Goal: Task Accomplishment & Management: Use online tool/utility

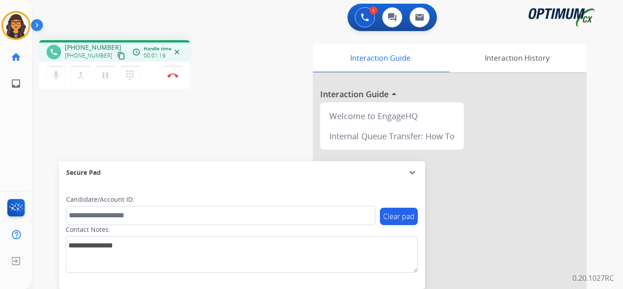
click at [117, 54] on mat-icon "content_copy" at bounding box center [121, 56] width 8 height 8
click at [171, 76] on img at bounding box center [172, 75] width 11 height 5
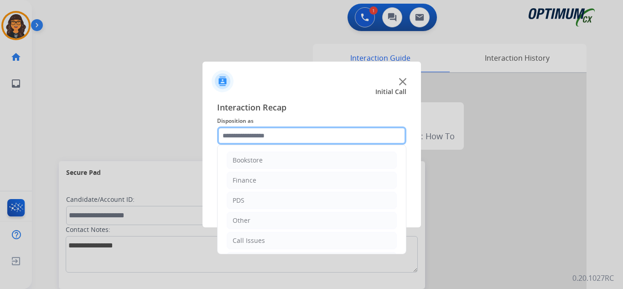
click at [279, 138] on input "text" at bounding box center [311, 135] width 189 height 18
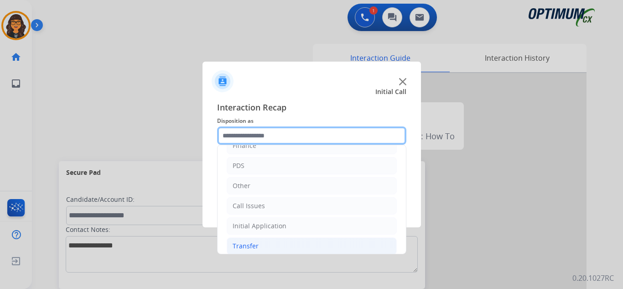
scroll to position [62, 0]
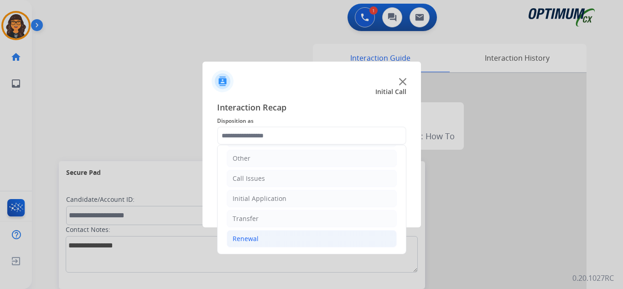
click at [259, 236] on li "Renewal" at bounding box center [312, 238] width 170 height 17
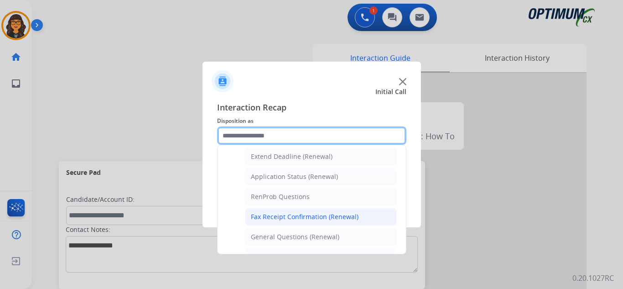
scroll to position [199, 0]
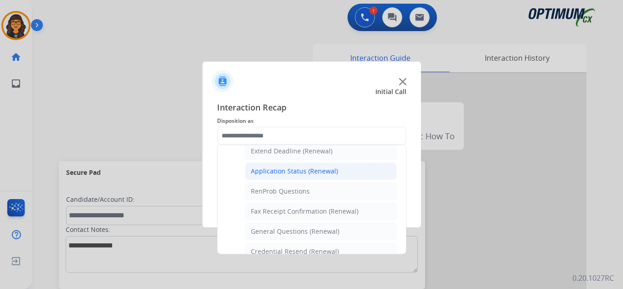
click at [303, 171] on div "Application Status (Renewal)" at bounding box center [294, 170] width 87 height 9
type input "**********"
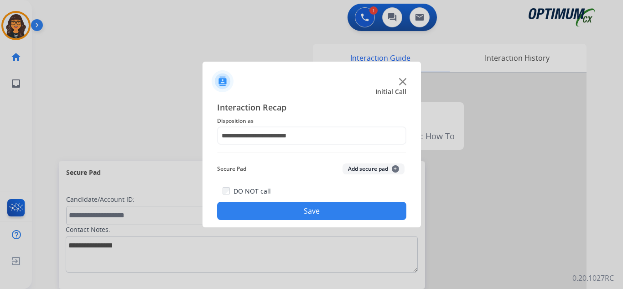
click at [318, 210] on button "Save" at bounding box center [311, 211] width 189 height 18
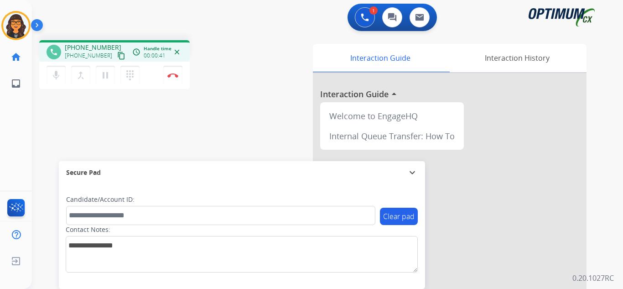
click at [117, 57] on mat-icon "content_copy" at bounding box center [121, 56] width 8 height 8
click at [174, 73] on img at bounding box center [172, 75] width 11 height 5
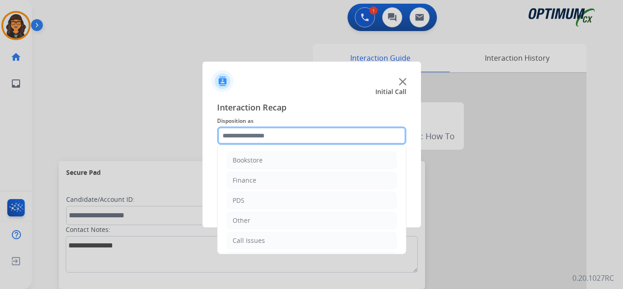
click at [235, 135] on input "text" at bounding box center [311, 135] width 189 height 18
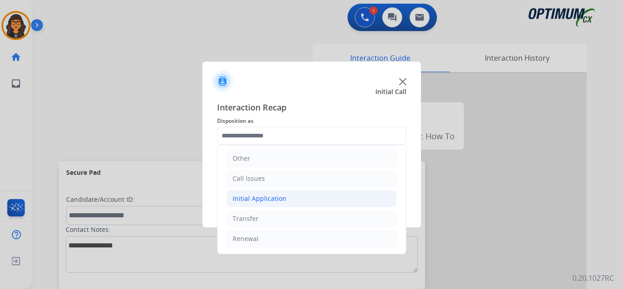
click at [267, 202] on div "Initial Application" at bounding box center [260, 198] width 54 height 9
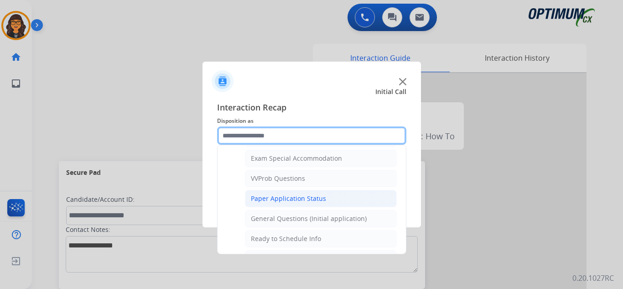
scroll to position [518, 0]
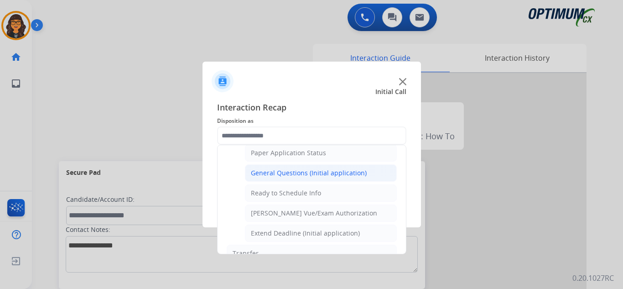
click at [300, 174] on div "General Questions (Initial application)" at bounding box center [309, 172] width 116 height 9
type input "**********"
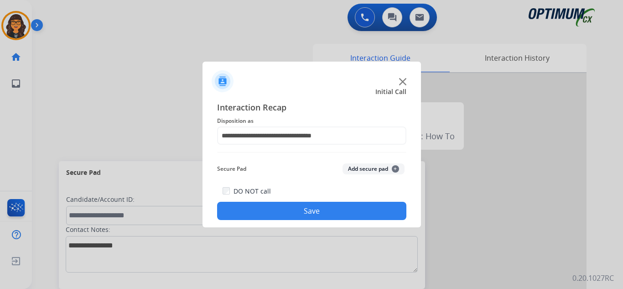
click at [295, 212] on button "Save" at bounding box center [311, 211] width 189 height 18
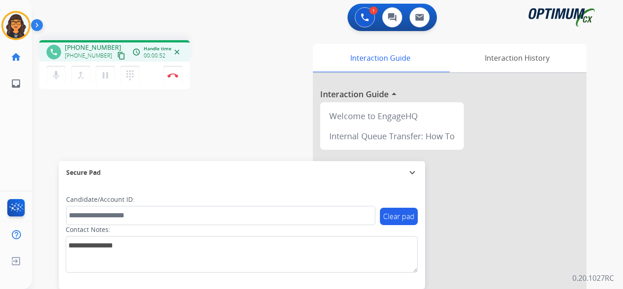
click at [117, 53] on mat-icon "content_copy" at bounding box center [121, 56] width 8 height 8
click at [174, 73] on img at bounding box center [172, 75] width 11 height 5
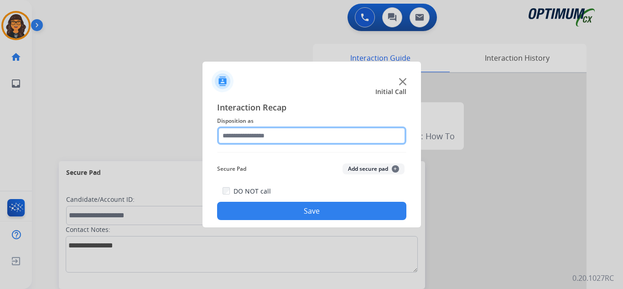
click at [263, 132] on input "text" at bounding box center [311, 135] width 189 height 18
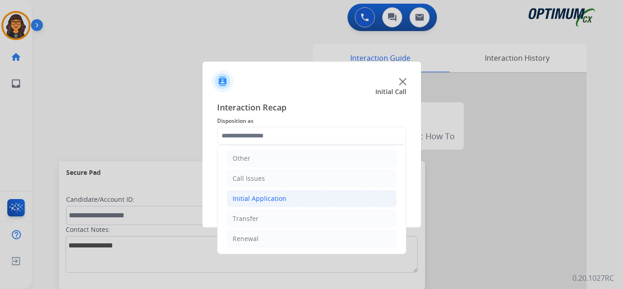
click at [275, 196] on div "Initial Application" at bounding box center [260, 198] width 54 height 9
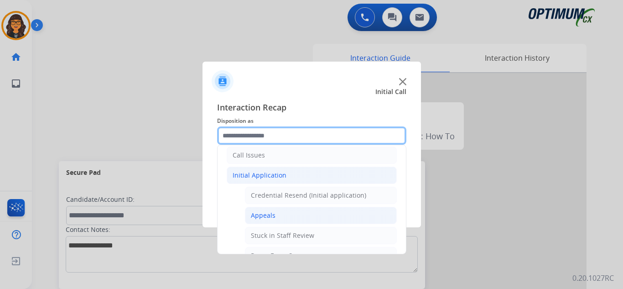
scroll to position [108, 0]
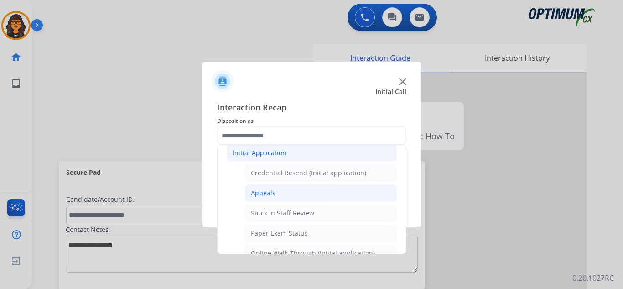
click at [296, 198] on li "Appeals" at bounding box center [321, 192] width 152 height 17
type input "*******"
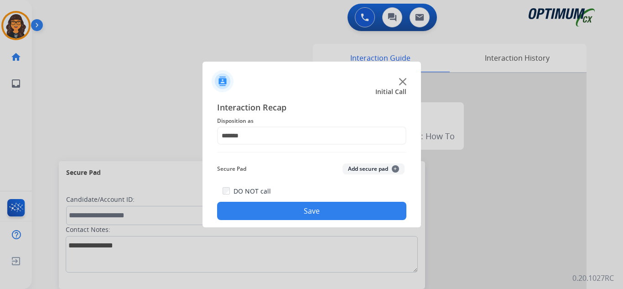
drag, startPoint x: 307, startPoint y: 211, endPoint x: 217, endPoint y: 145, distance: 111.6
click at [307, 211] on button "Save" at bounding box center [311, 211] width 189 height 18
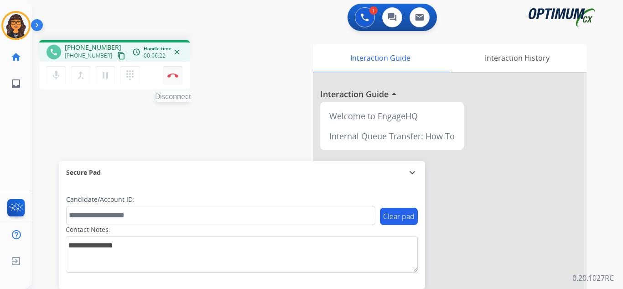
click at [173, 73] on img at bounding box center [172, 75] width 11 height 5
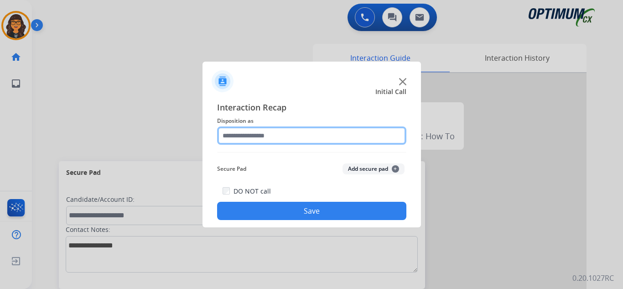
click at [240, 135] on input "text" at bounding box center [311, 135] width 189 height 18
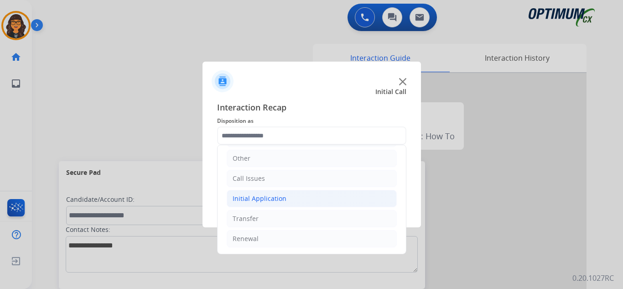
click at [274, 199] on div "Initial Application" at bounding box center [260, 198] width 54 height 9
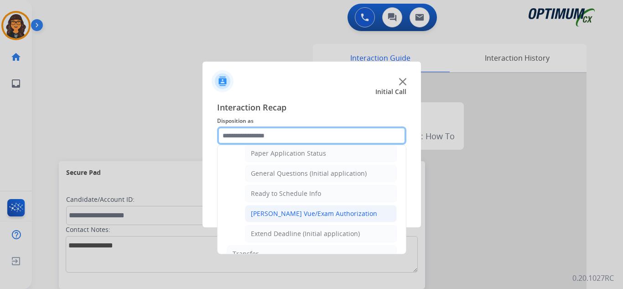
scroll to position [518, 0]
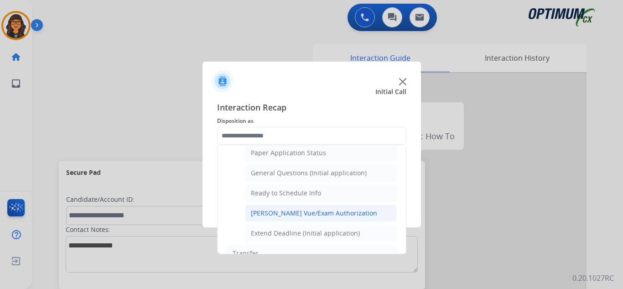
click at [300, 215] on div "[PERSON_NAME] Vue/Exam Authorization" at bounding box center [314, 212] width 126 height 9
type input "**********"
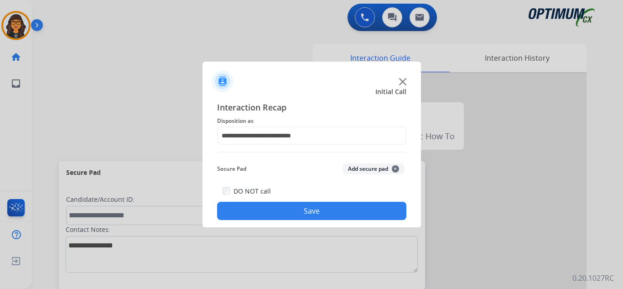
click at [305, 218] on button "Save" at bounding box center [311, 211] width 189 height 18
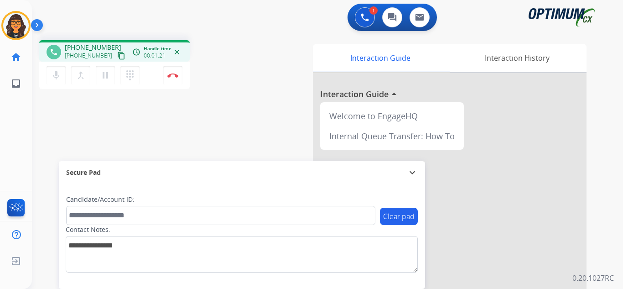
click at [117, 57] on mat-icon "content_copy" at bounding box center [121, 56] width 8 height 8
click at [117, 55] on mat-icon "content_copy" at bounding box center [121, 56] width 8 height 8
click at [169, 72] on button "Disconnect" at bounding box center [172, 75] width 19 height 19
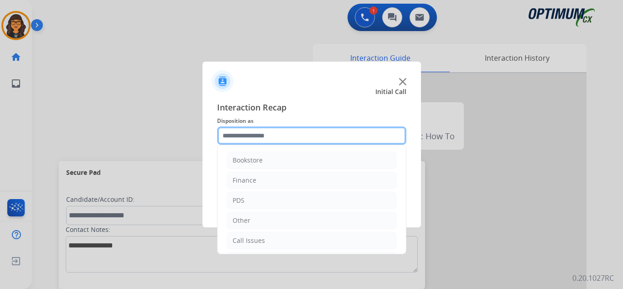
click at [251, 138] on input "text" at bounding box center [311, 135] width 189 height 18
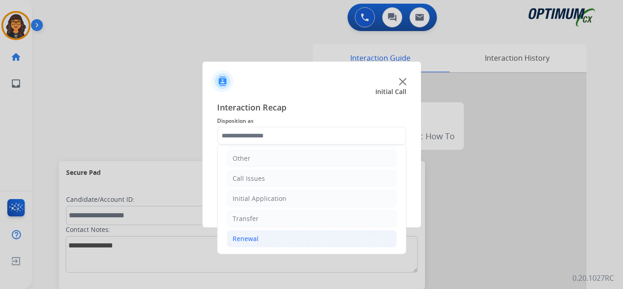
drag, startPoint x: 247, startPoint y: 236, endPoint x: 254, endPoint y: 234, distance: 6.8
click at [247, 236] on div "Renewal" at bounding box center [246, 238] width 26 height 9
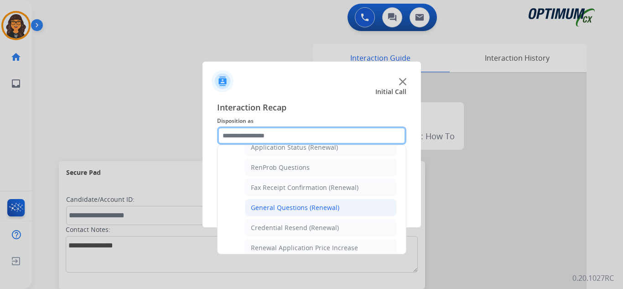
scroll to position [244, 0]
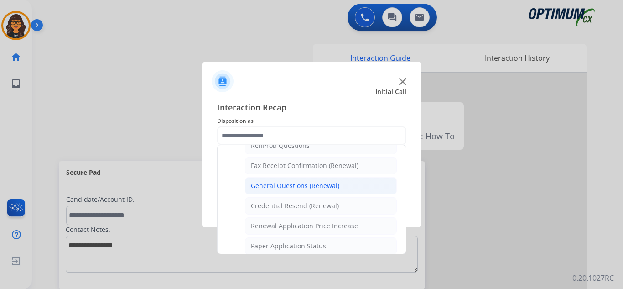
click at [303, 181] on li "General Questions (Renewal)" at bounding box center [321, 185] width 152 height 17
type input "**********"
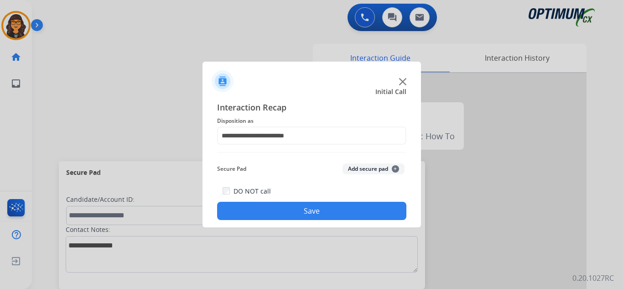
drag, startPoint x: 303, startPoint y: 204, endPoint x: 228, endPoint y: 105, distance: 123.7
click at [302, 204] on button "Save" at bounding box center [311, 211] width 189 height 18
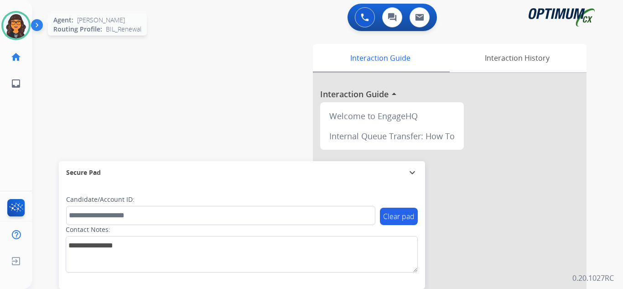
click at [19, 14] on img at bounding box center [16, 26] width 26 height 26
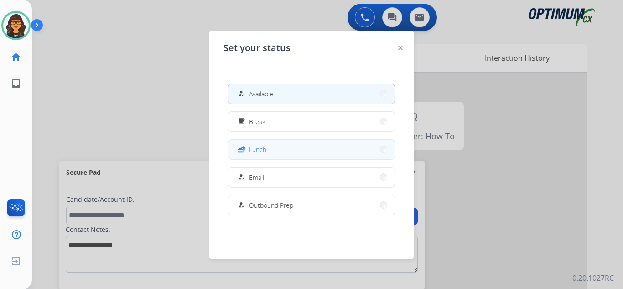
click at [264, 151] on span "Lunch" at bounding box center [257, 150] width 17 height 10
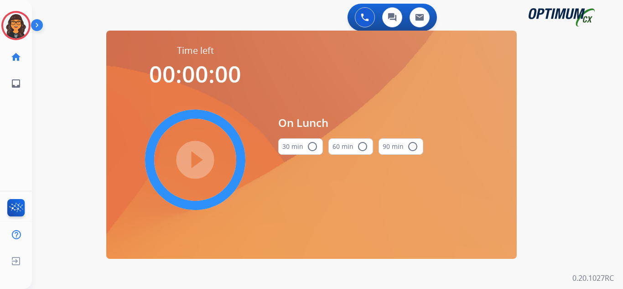
drag, startPoint x: 306, startPoint y: 147, endPoint x: 291, endPoint y: 148, distance: 15.1
click at [307, 146] on mat-icon "radio_button_unchecked" at bounding box center [312, 146] width 11 height 11
click at [201, 157] on mat-icon "play_circle_filled" at bounding box center [195, 159] width 11 height 11
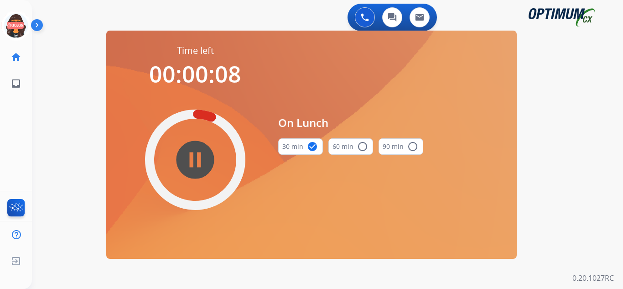
drag, startPoint x: 10, startPoint y: 24, endPoint x: 44, endPoint y: 31, distance: 34.5
click at [10, 24] on icon at bounding box center [16, 26] width 30 height 30
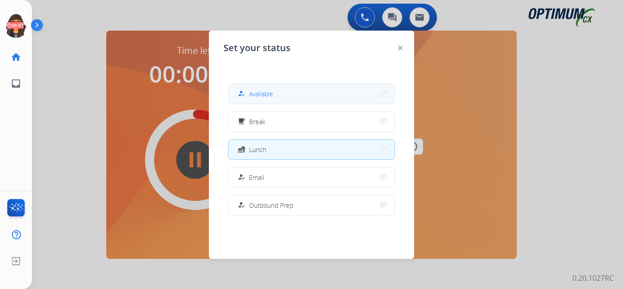
drag, startPoint x: 268, startPoint y: 98, endPoint x: 259, endPoint y: 99, distance: 8.3
click at [267, 98] on span "Available" at bounding box center [261, 94] width 24 height 10
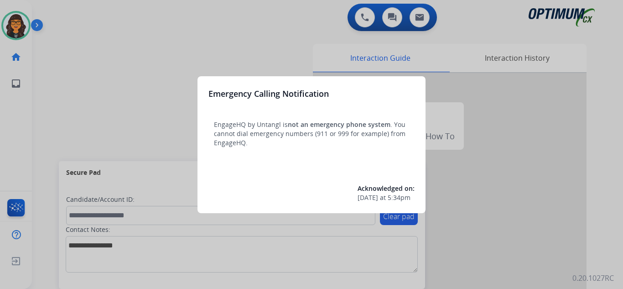
click at [56, 16] on div at bounding box center [311, 144] width 623 height 289
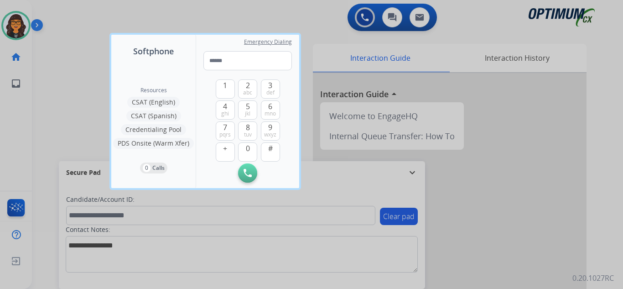
click at [56, 16] on div at bounding box center [311, 144] width 623 height 289
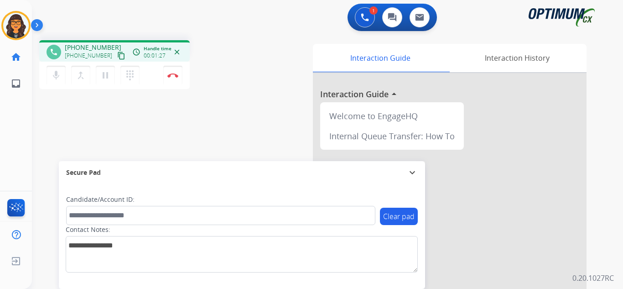
click at [117, 56] on mat-icon "content_copy" at bounding box center [121, 56] width 8 height 8
click at [174, 73] on img at bounding box center [172, 75] width 11 height 5
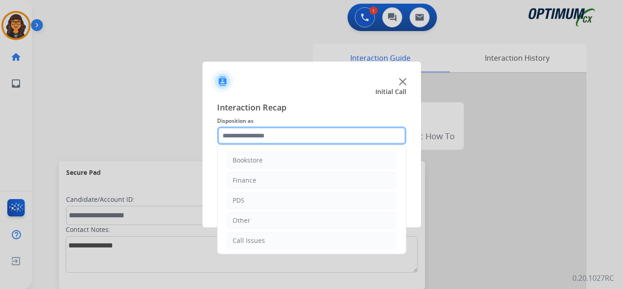
click at [267, 139] on input "text" at bounding box center [311, 135] width 189 height 18
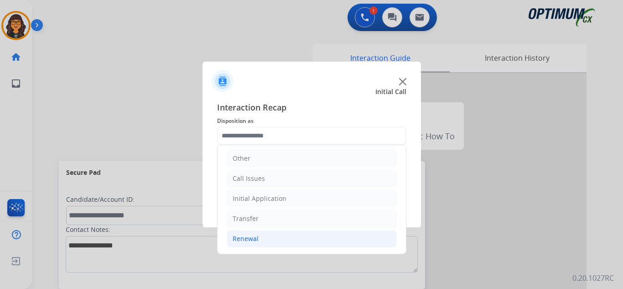
drag, startPoint x: 243, startPoint y: 238, endPoint x: 278, endPoint y: 234, distance: 35.3
click at [243, 238] on div "Renewal" at bounding box center [246, 238] width 26 height 9
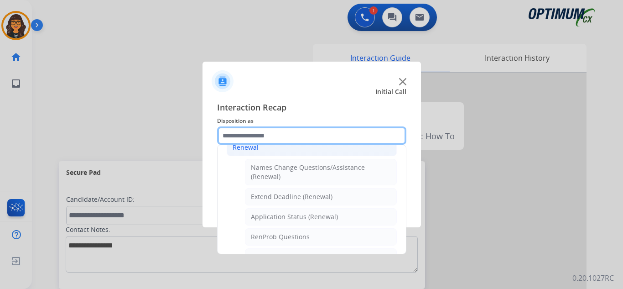
scroll to position [244, 0]
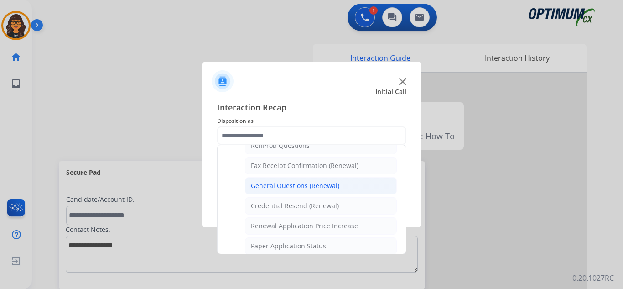
click at [291, 187] on div "General Questions (Renewal)" at bounding box center [295, 185] width 88 height 9
type input "**********"
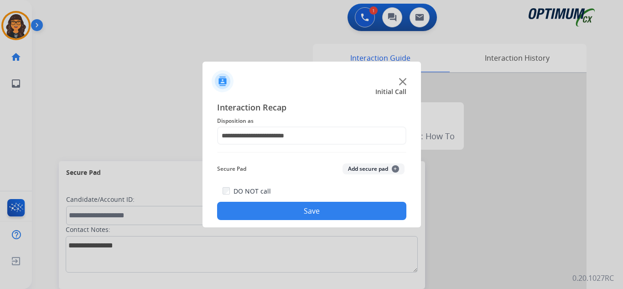
click at [298, 208] on button "Save" at bounding box center [311, 211] width 189 height 18
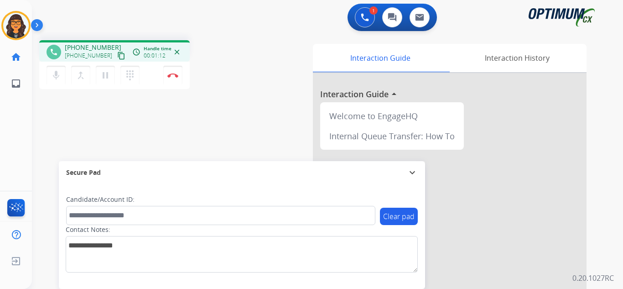
click at [117, 53] on mat-icon "content_copy" at bounding box center [121, 56] width 8 height 8
click at [174, 74] on img at bounding box center [172, 75] width 11 height 5
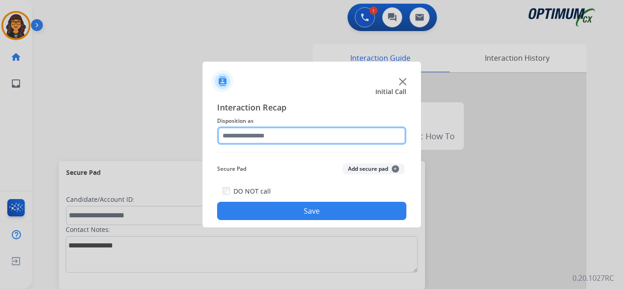
click at [243, 131] on input "text" at bounding box center [311, 135] width 189 height 18
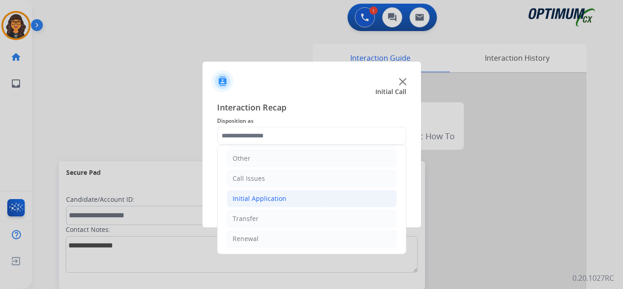
click at [275, 197] on div "Initial Application" at bounding box center [260, 198] width 54 height 9
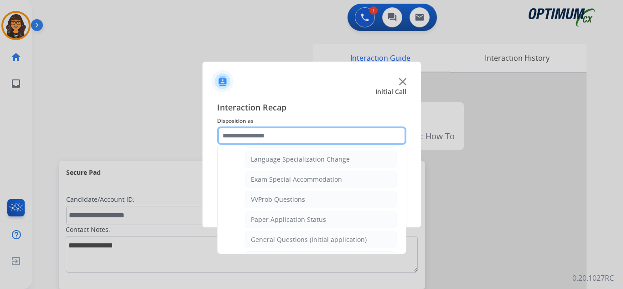
scroll to position [472, 0]
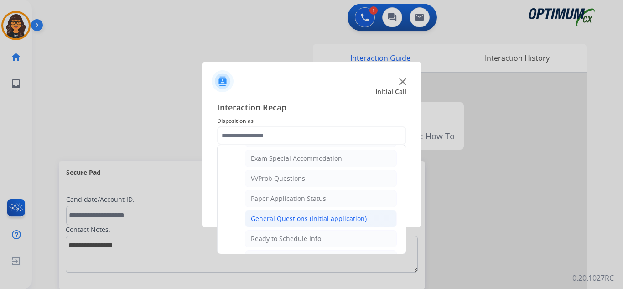
click at [289, 216] on div "General Questions (Initial application)" at bounding box center [309, 218] width 116 height 9
type input "**********"
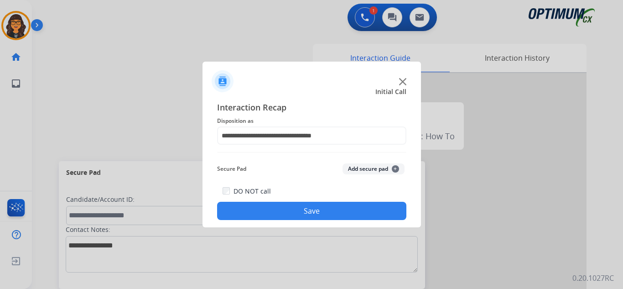
drag, startPoint x: 289, startPoint y: 210, endPoint x: 198, endPoint y: 128, distance: 122.4
click at [289, 209] on button "Save" at bounding box center [311, 211] width 189 height 18
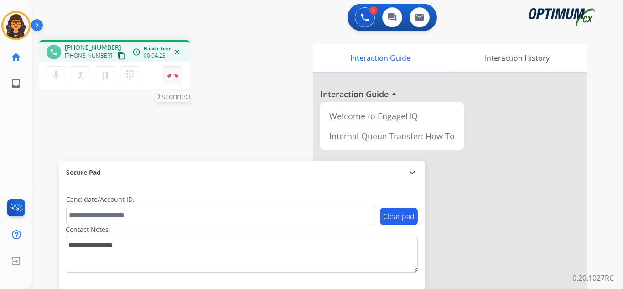
click at [172, 73] on img at bounding box center [172, 75] width 11 height 5
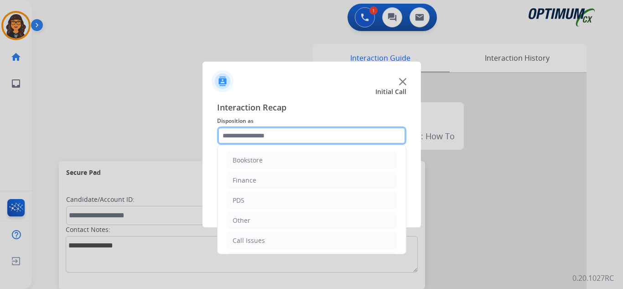
click at [242, 136] on input "text" at bounding box center [311, 135] width 189 height 18
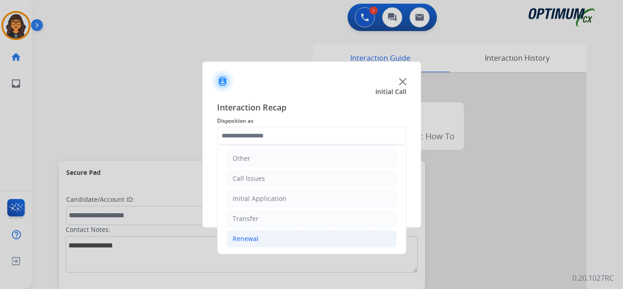
click at [252, 235] on div "Renewal" at bounding box center [246, 238] width 26 height 9
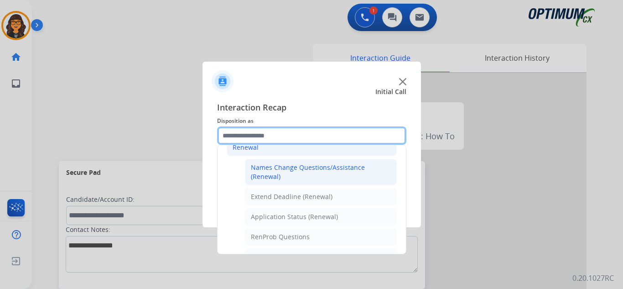
scroll to position [199, 0]
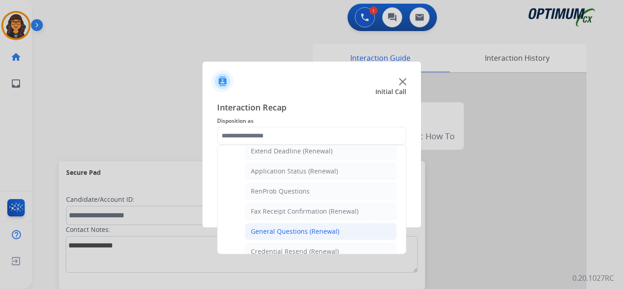
click at [268, 229] on div "General Questions (Renewal)" at bounding box center [295, 231] width 88 height 9
type input "**********"
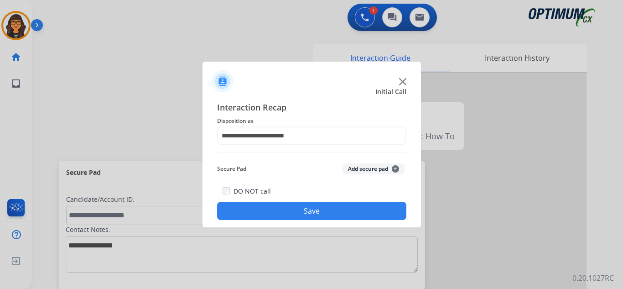
click at [269, 214] on button "Save" at bounding box center [311, 211] width 189 height 18
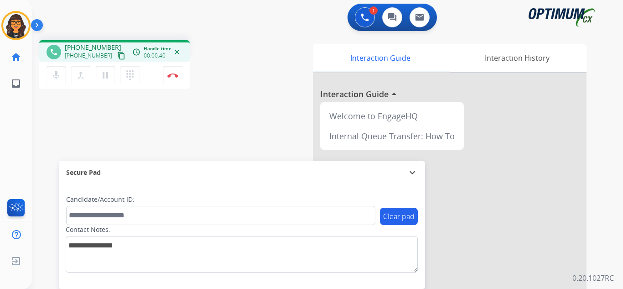
click at [117, 55] on mat-icon "content_copy" at bounding box center [121, 56] width 8 height 8
click at [174, 73] on img at bounding box center [172, 75] width 11 height 5
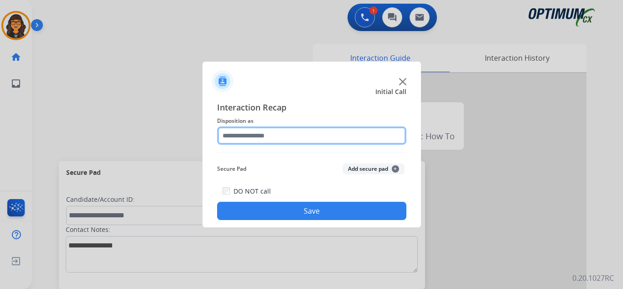
click at [233, 131] on input "text" at bounding box center [311, 135] width 189 height 18
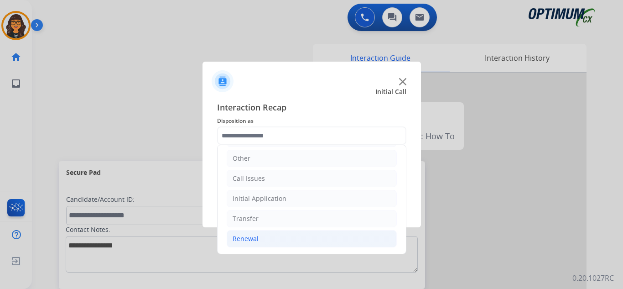
click at [258, 234] on li "Renewal" at bounding box center [312, 238] width 170 height 17
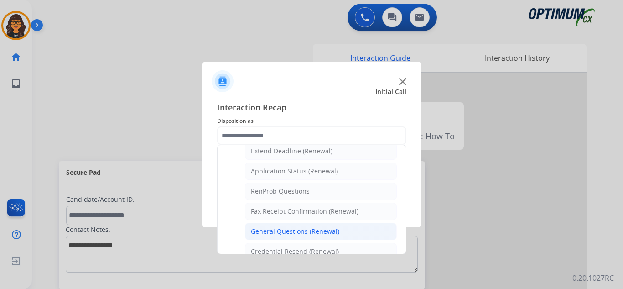
click at [305, 228] on div "General Questions (Renewal)" at bounding box center [295, 231] width 88 height 9
type input "**********"
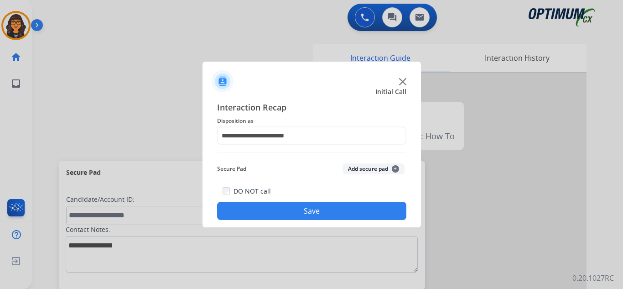
click at [306, 212] on button "Save" at bounding box center [311, 211] width 189 height 18
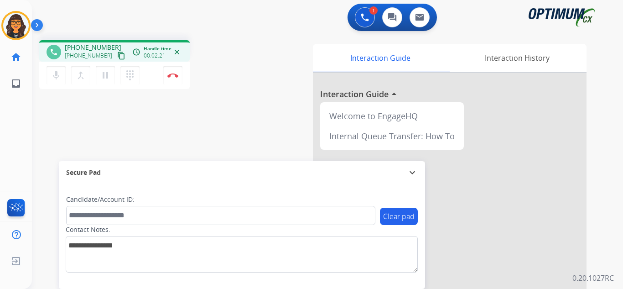
click at [117, 56] on mat-icon "content_copy" at bounding box center [121, 56] width 8 height 8
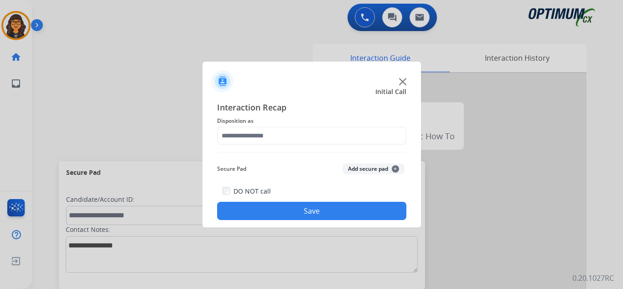
click at [228, 125] on span "Disposition as" at bounding box center [311, 120] width 189 height 11
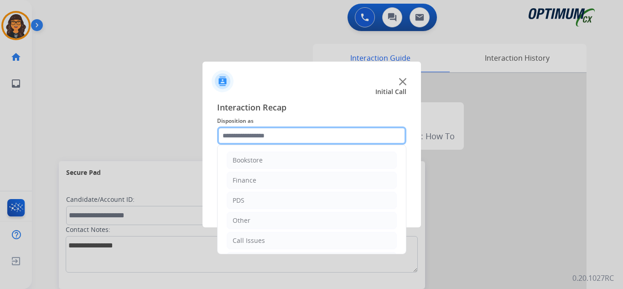
click at [263, 134] on input "text" at bounding box center [311, 135] width 189 height 18
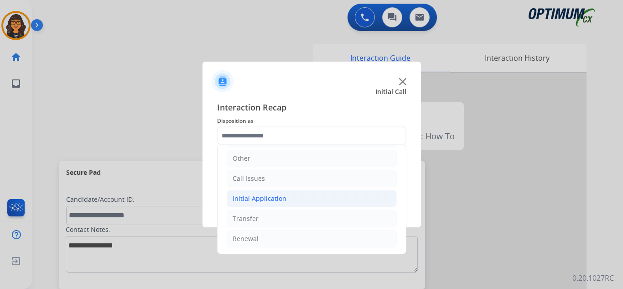
click at [272, 198] on div "Initial Application" at bounding box center [260, 198] width 54 height 9
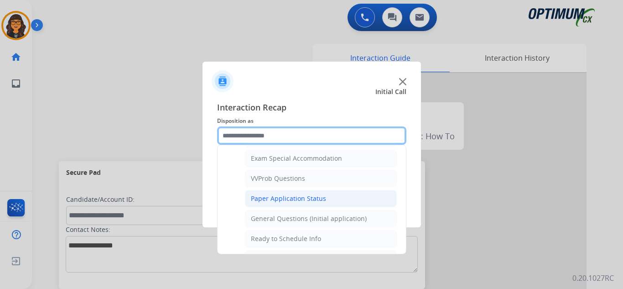
scroll to position [518, 0]
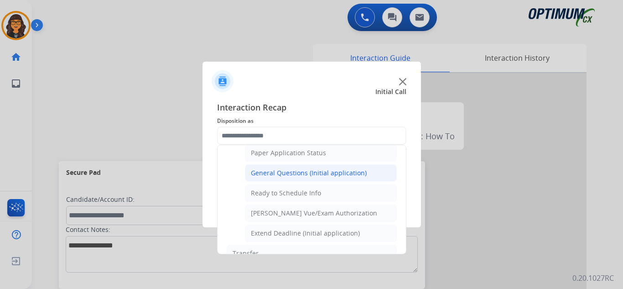
click at [302, 171] on div "General Questions (Initial application)" at bounding box center [309, 172] width 116 height 9
type input "**********"
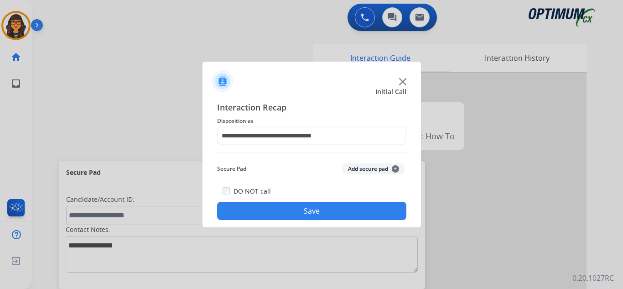
drag, startPoint x: 298, startPoint y: 210, endPoint x: 284, endPoint y: 200, distance: 17.0
click at [297, 210] on button "Save" at bounding box center [311, 211] width 189 height 18
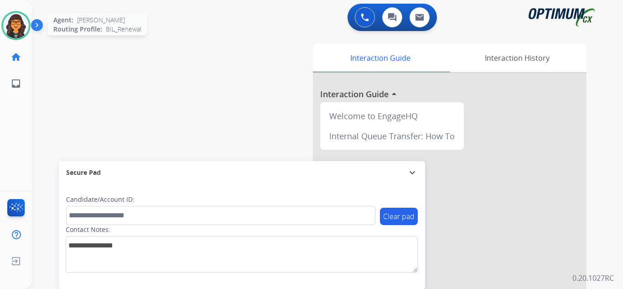
click at [15, 20] on img at bounding box center [16, 26] width 26 height 26
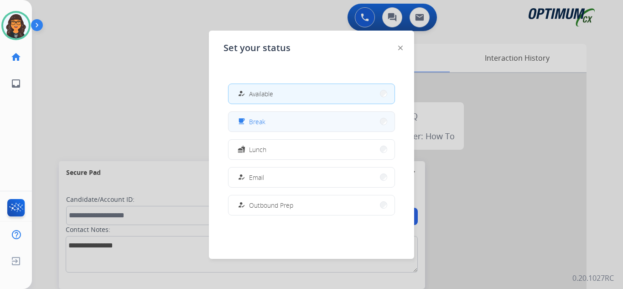
click at [267, 121] on button "free_breakfast Break" at bounding box center [311, 122] width 166 height 20
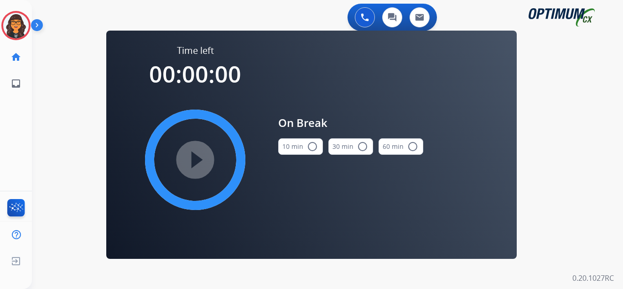
drag, startPoint x: 292, startPoint y: 150, endPoint x: 254, endPoint y: 153, distance: 38.4
click at [290, 150] on button "10 min radio_button_unchecked" at bounding box center [300, 146] width 45 height 16
click at [197, 154] on mat-icon "play_circle_filled" at bounding box center [195, 159] width 11 height 11
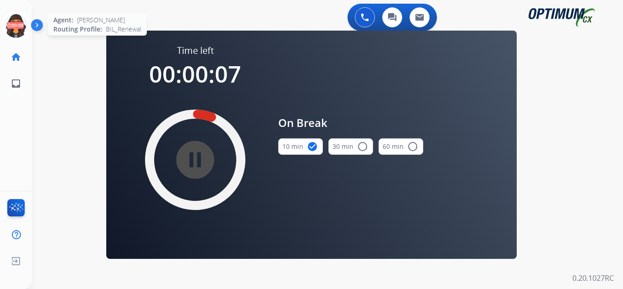
click at [12, 28] on icon at bounding box center [16, 26] width 30 height 30
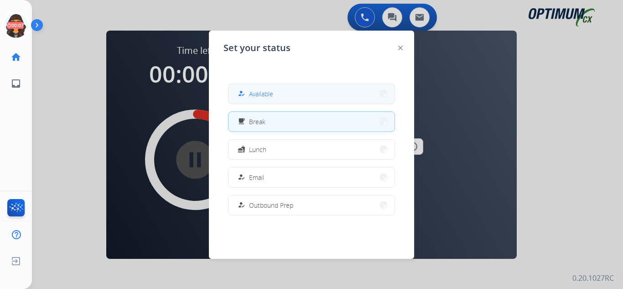
drag, startPoint x: 265, startPoint y: 93, endPoint x: 119, endPoint y: 47, distance: 153.9
click at [265, 93] on span "Available" at bounding box center [261, 94] width 24 height 10
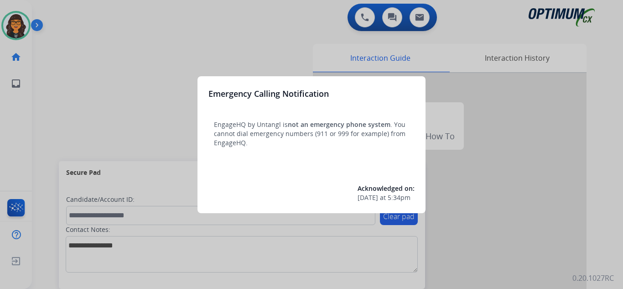
click at [62, 10] on div at bounding box center [311, 144] width 623 height 289
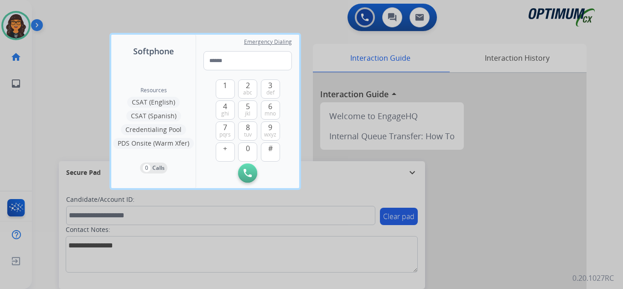
click at [62, 10] on div at bounding box center [311, 144] width 623 height 289
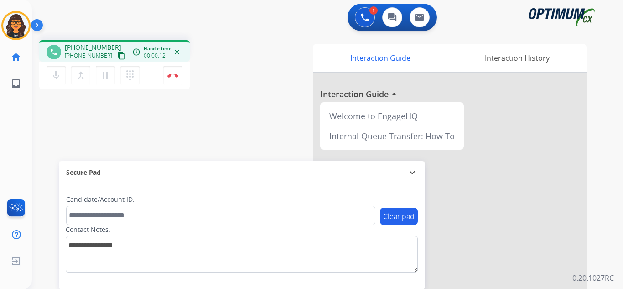
click at [117, 54] on mat-icon "content_copy" at bounding box center [121, 56] width 8 height 8
click at [171, 79] on button "Disconnect" at bounding box center [172, 75] width 19 height 19
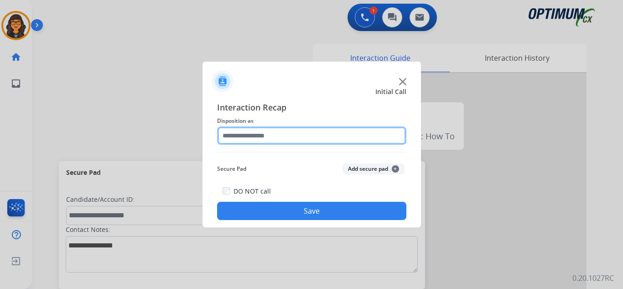
click at [275, 131] on input "text" at bounding box center [311, 135] width 189 height 18
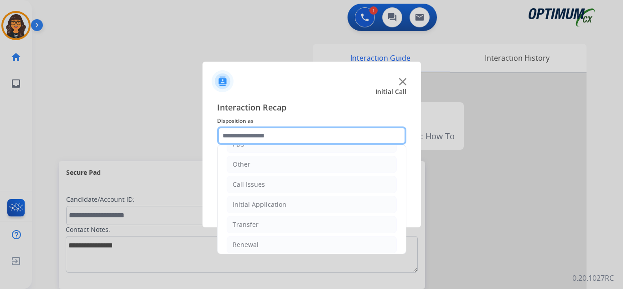
scroll to position [62, 0]
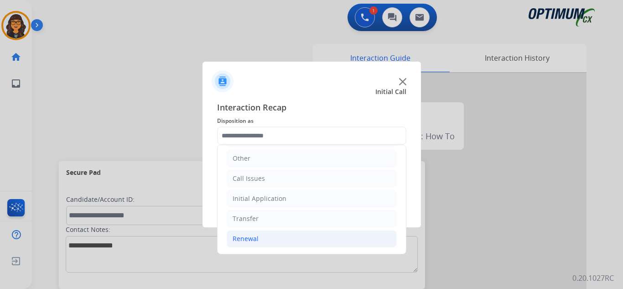
click at [263, 229] on ul "Bookstore Finance PDS Other Call Issues Initial Application Transfer Renewal" at bounding box center [311, 168] width 188 height 171
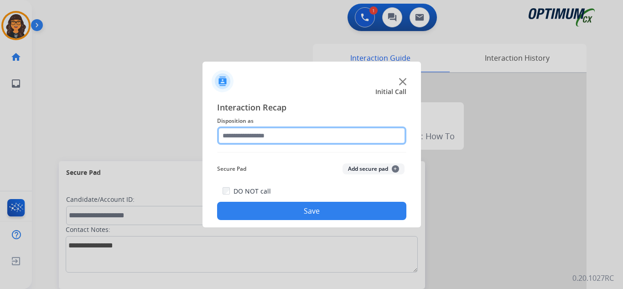
click at [272, 132] on input "text" at bounding box center [311, 135] width 189 height 18
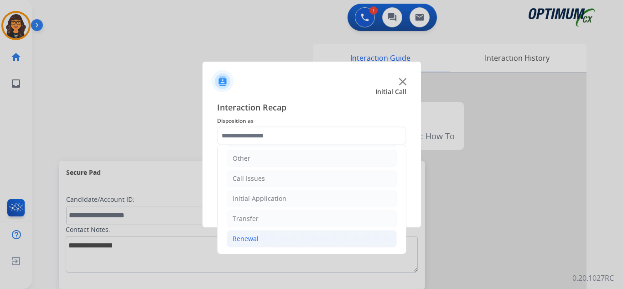
click at [250, 239] on div "Renewal" at bounding box center [246, 238] width 26 height 9
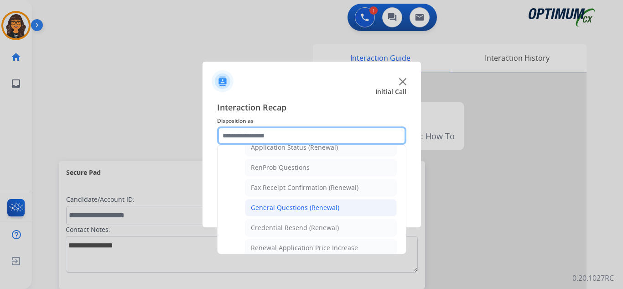
scroll to position [244, 0]
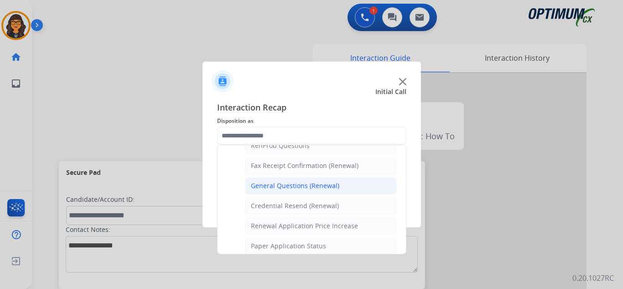
click at [310, 188] on div "General Questions (Renewal)" at bounding box center [295, 185] width 88 height 9
type input "**********"
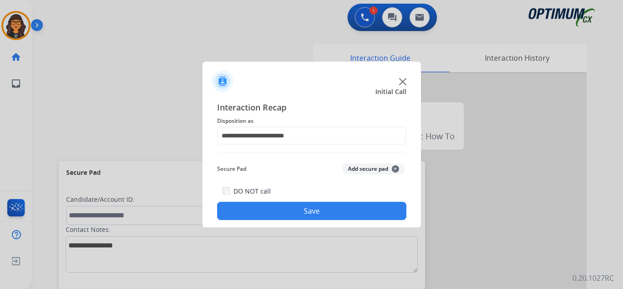
click at [296, 208] on button "Save" at bounding box center [311, 211] width 189 height 18
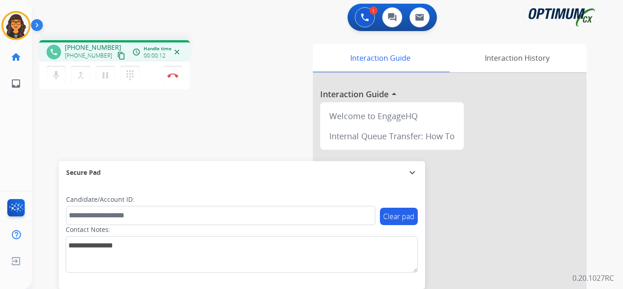
click at [117, 54] on mat-icon "content_copy" at bounding box center [121, 56] width 8 height 8
click at [172, 74] on img at bounding box center [172, 75] width 11 height 5
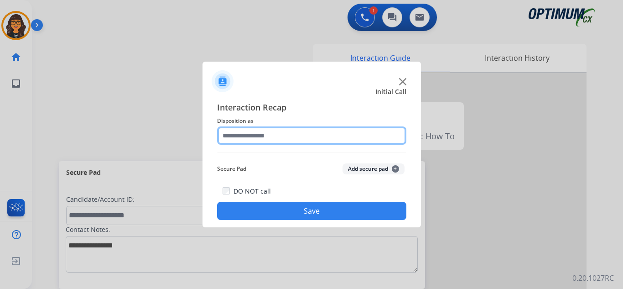
click at [263, 135] on input "text" at bounding box center [311, 135] width 189 height 18
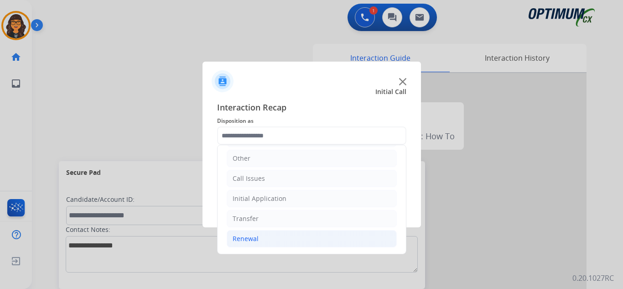
click at [247, 239] on div "Renewal" at bounding box center [246, 238] width 26 height 9
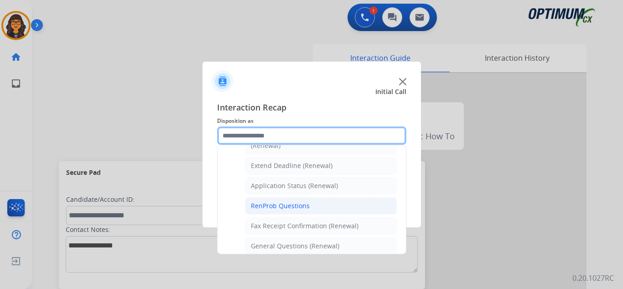
scroll to position [199, 0]
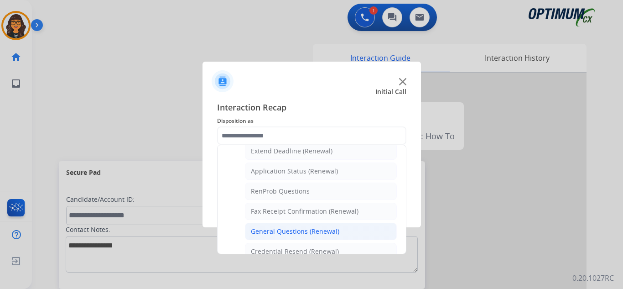
click at [280, 227] on div "General Questions (Renewal)" at bounding box center [295, 231] width 88 height 9
type input "**********"
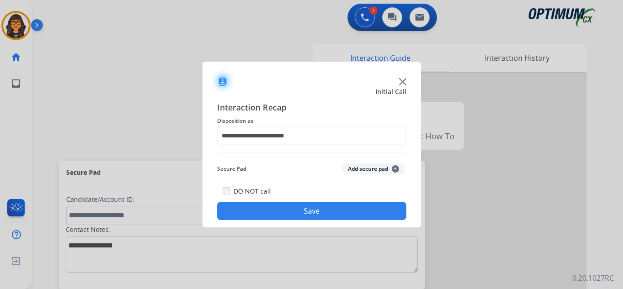
click at [290, 210] on button "Save" at bounding box center [311, 211] width 189 height 18
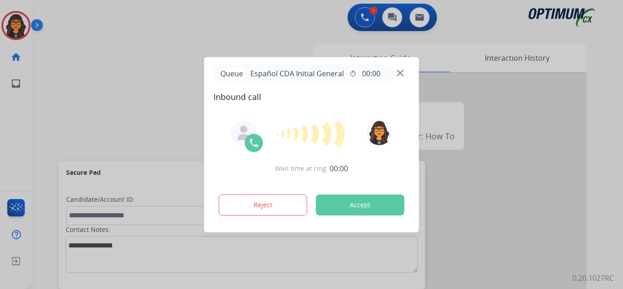
click at [353, 203] on button "Accept" at bounding box center [360, 204] width 88 height 21
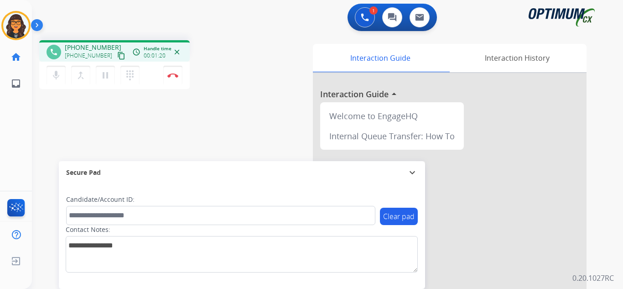
click at [117, 53] on mat-icon "content_copy" at bounding box center [121, 56] width 8 height 8
